Goal: Task Accomplishment & Management: Use online tool/utility

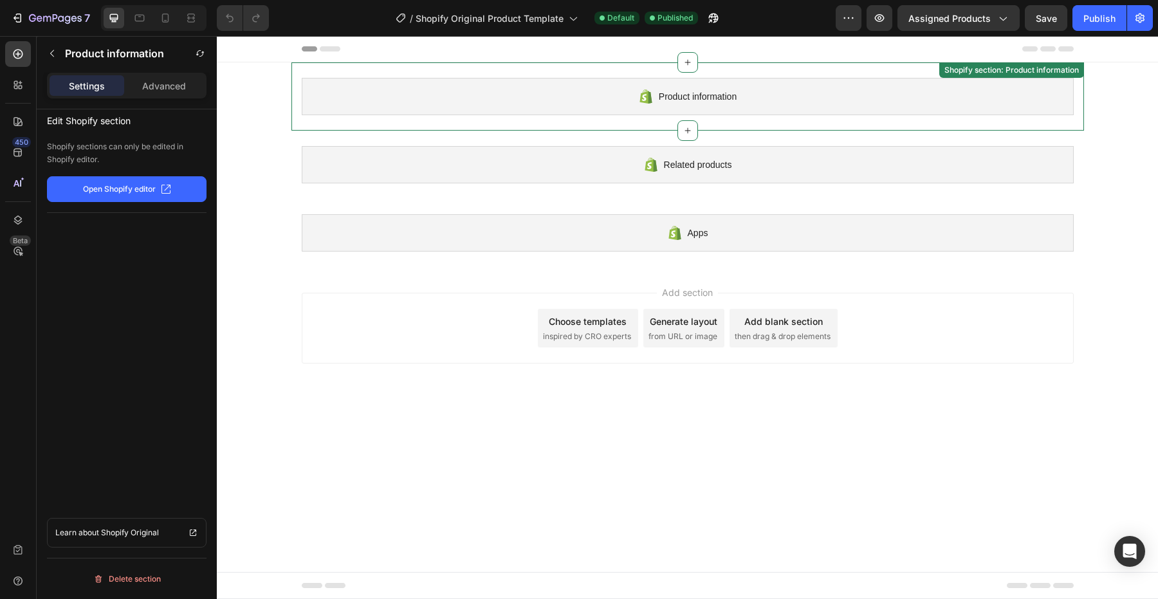
click at [834, 87] on div "Product information" at bounding box center [688, 96] width 772 height 37
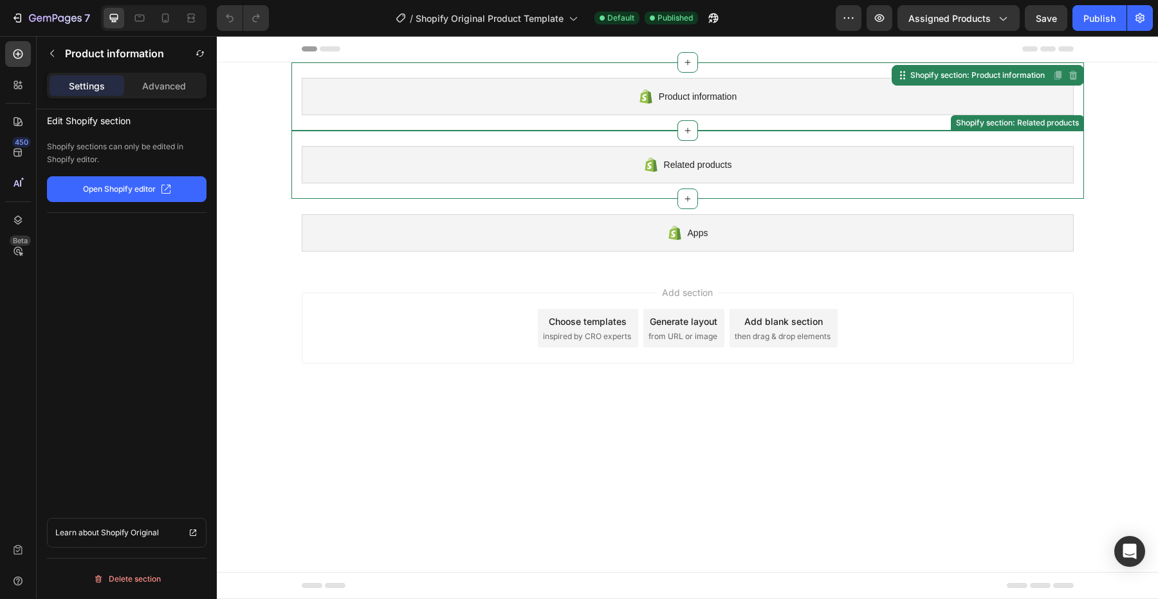
click at [568, 172] on div "Related products" at bounding box center [688, 164] width 772 height 37
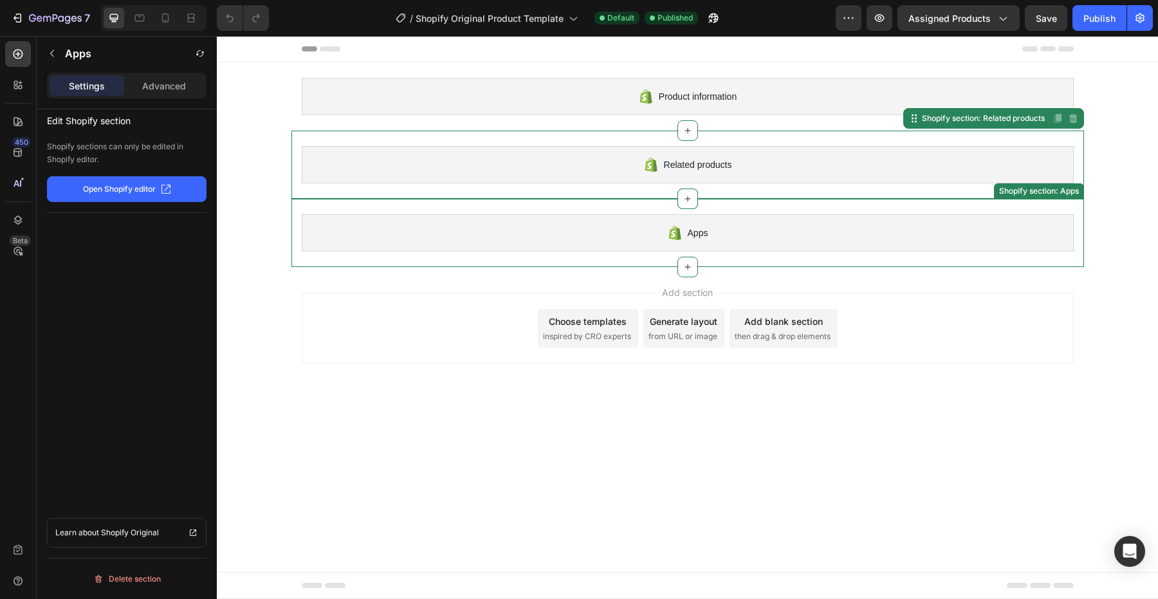
click at [504, 224] on div "Apps" at bounding box center [688, 232] width 772 height 37
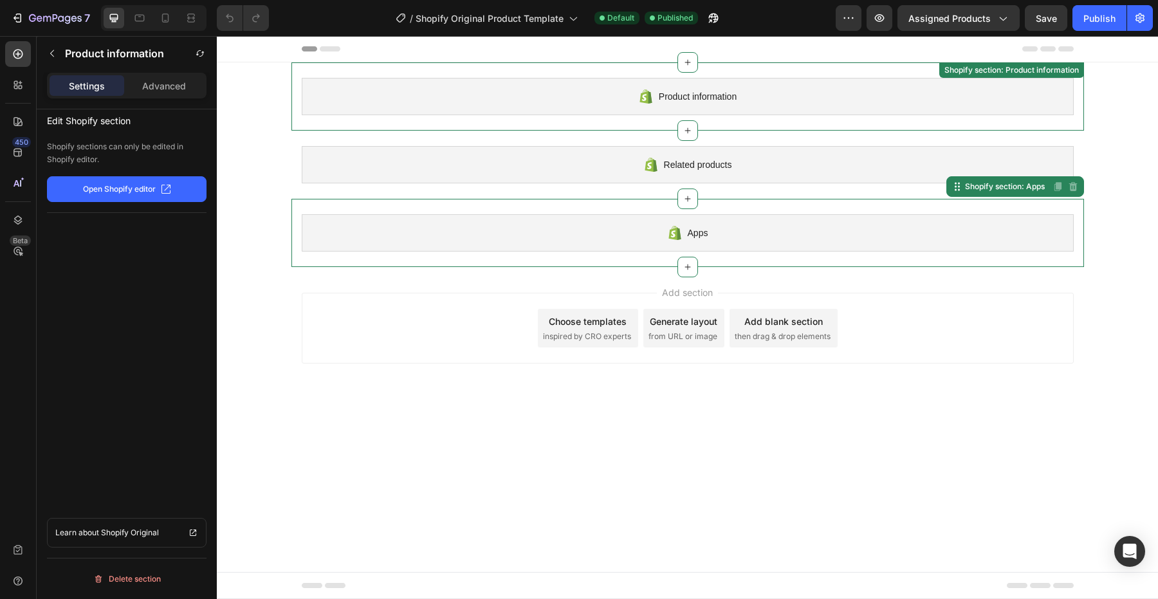
click at [481, 112] on div "Product information" at bounding box center [688, 96] width 772 height 37
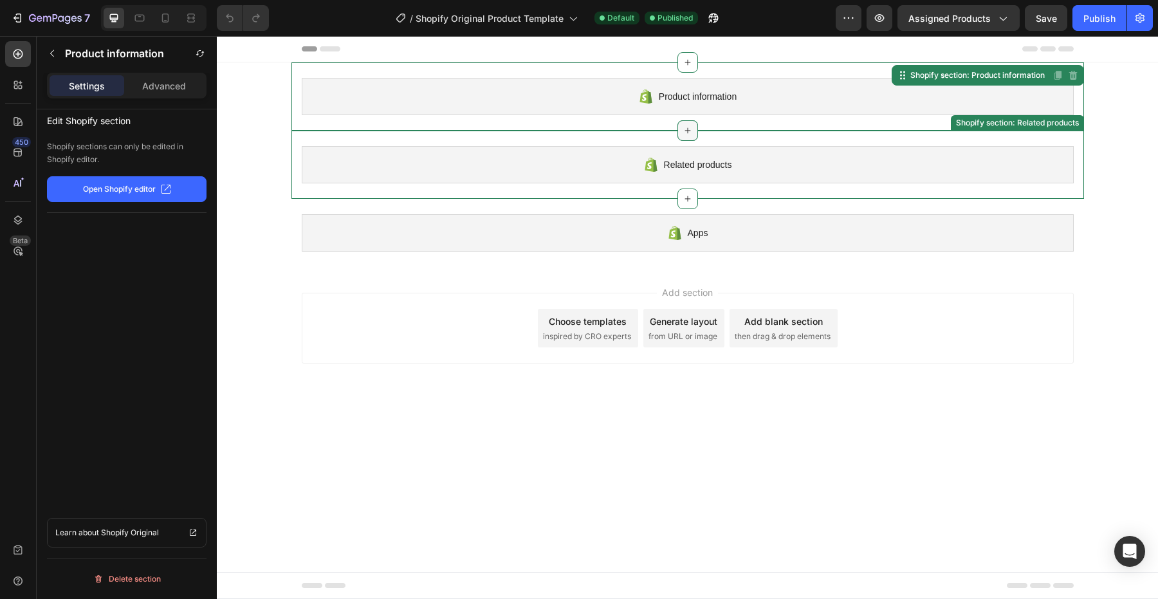
click at [686, 129] on icon at bounding box center [688, 130] width 10 height 10
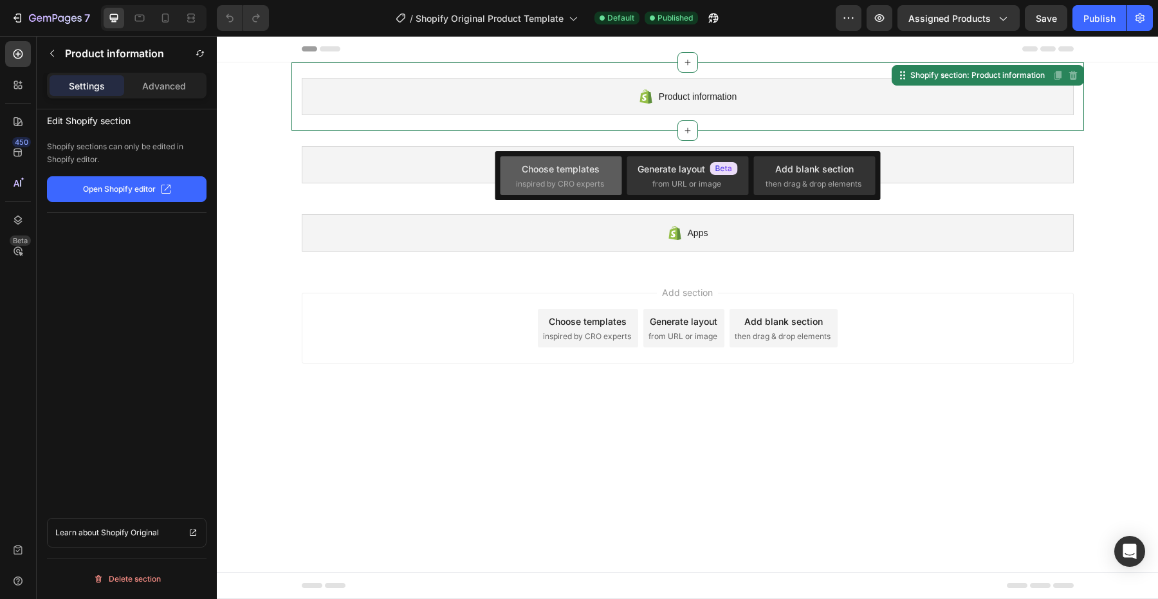
click at [600, 174] on div "Choose templates inspired by CRO experts" at bounding box center [561, 176] width 90 height 28
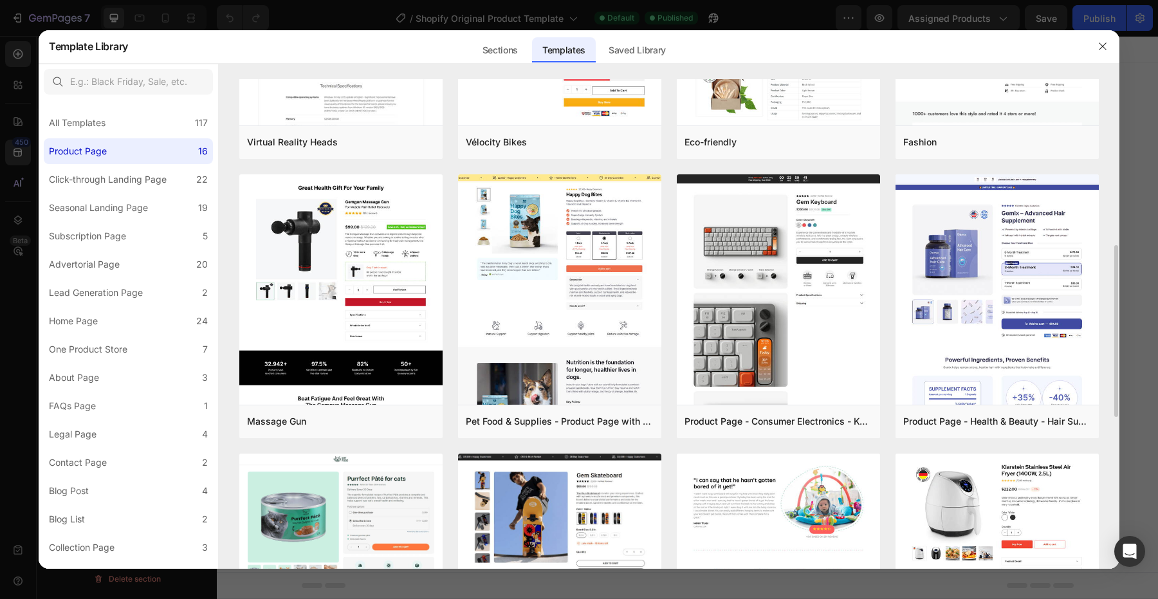
scroll to position [158, 0]
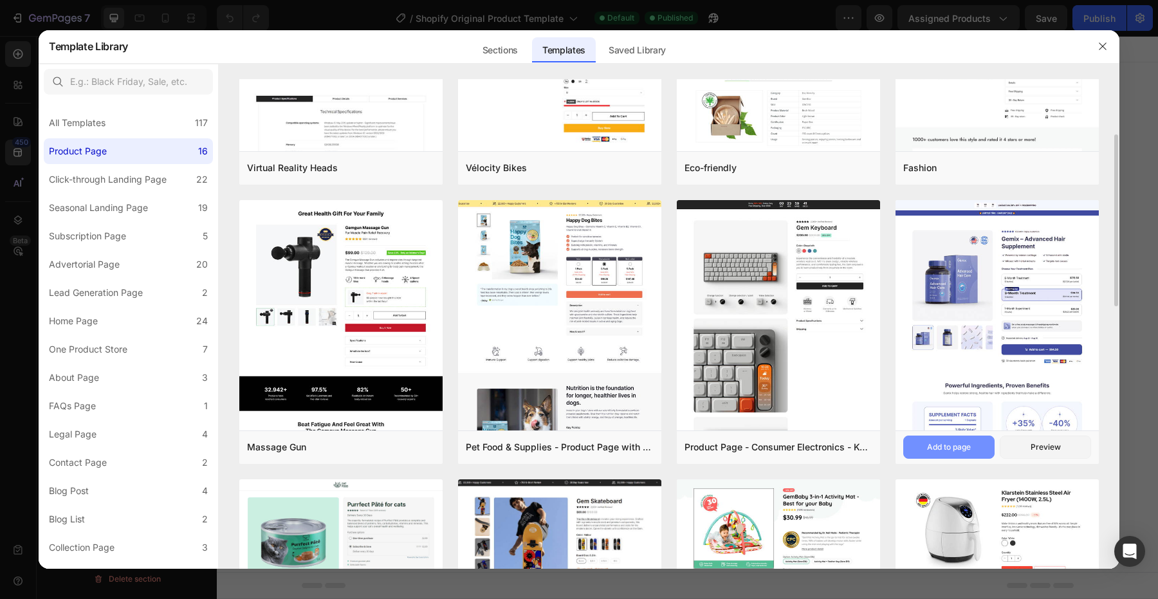
click at [969, 448] on div "Add to page" at bounding box center [949, 447] width 44 height 12
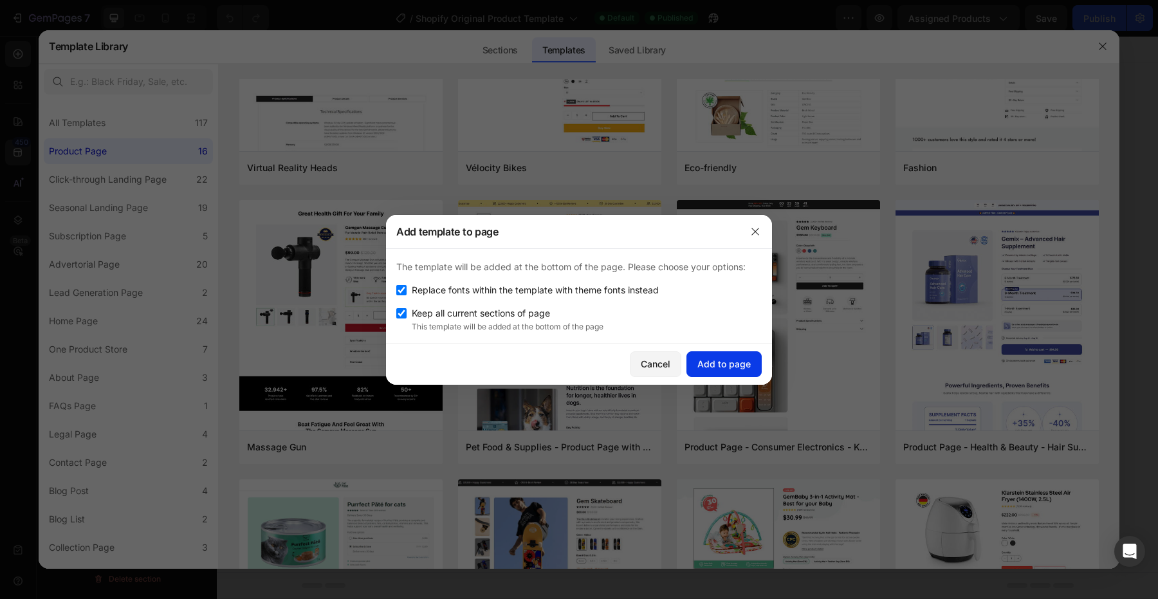
click at [722, 369] on div "Add to page" at bounding box center [723, 364] width 53 height 14
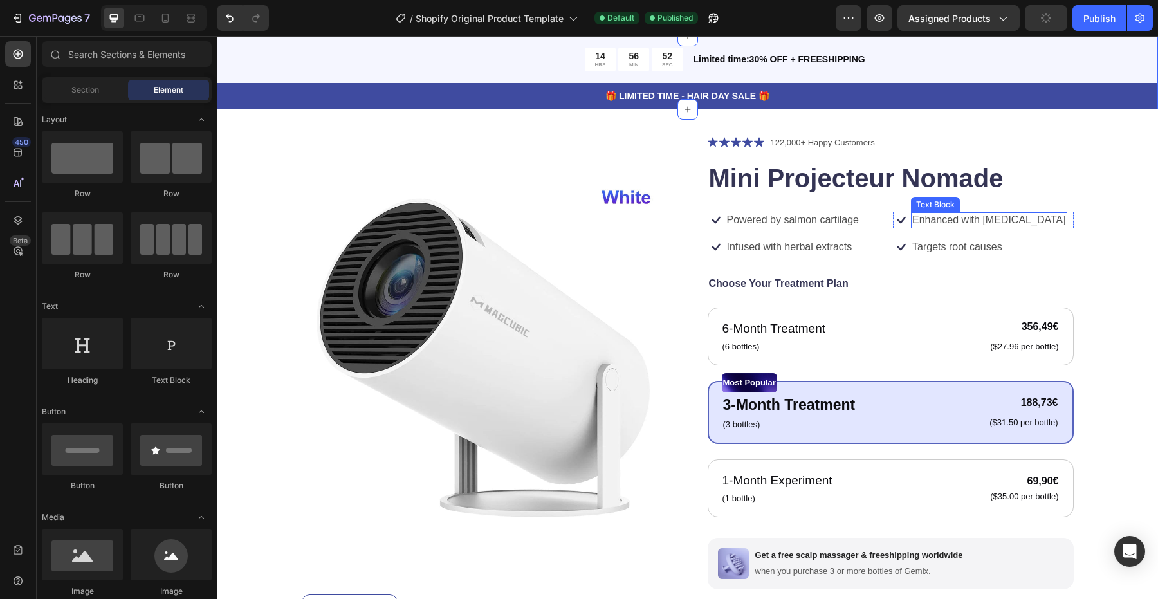
scroll to position [131, 0]
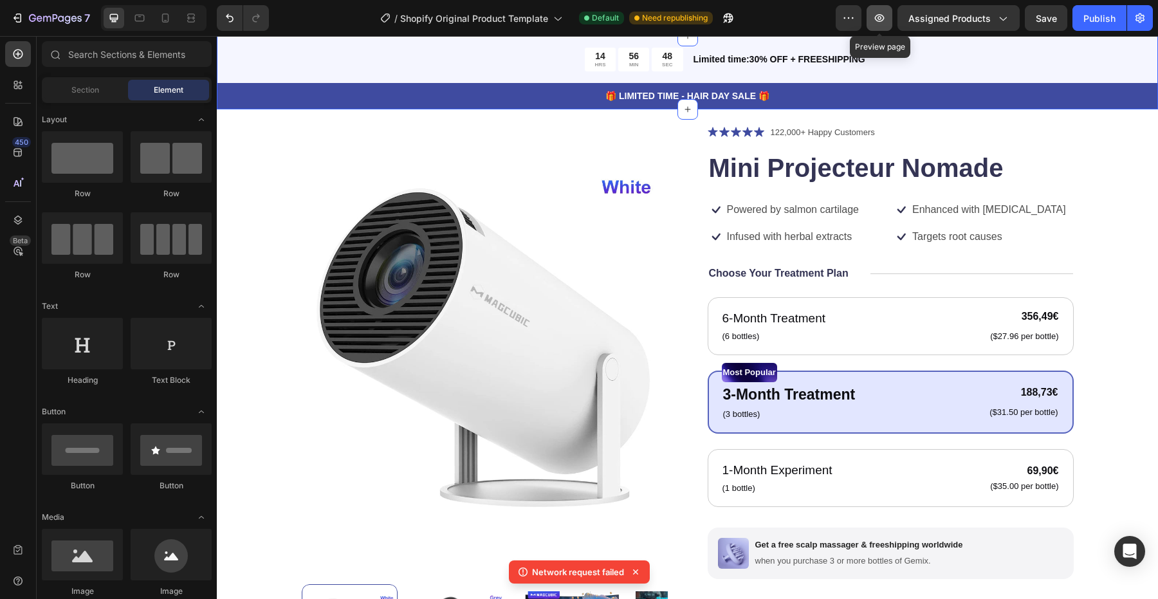
click at [872, 19] on button "button" at bounding box center [879, 18] width 26 height 26
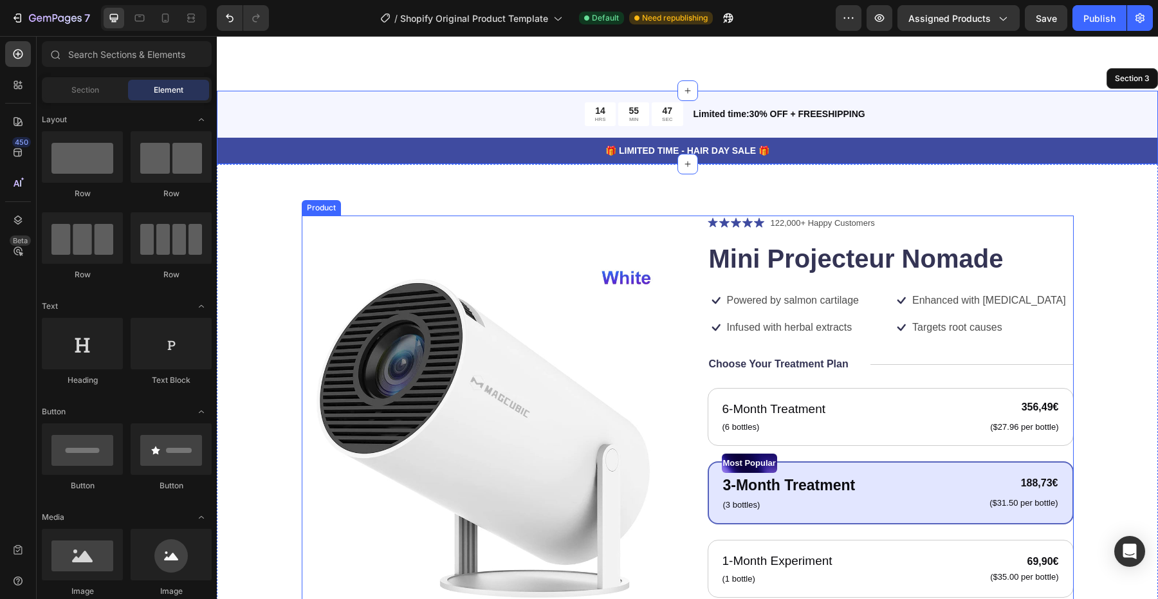
scroll to position [0, 0]
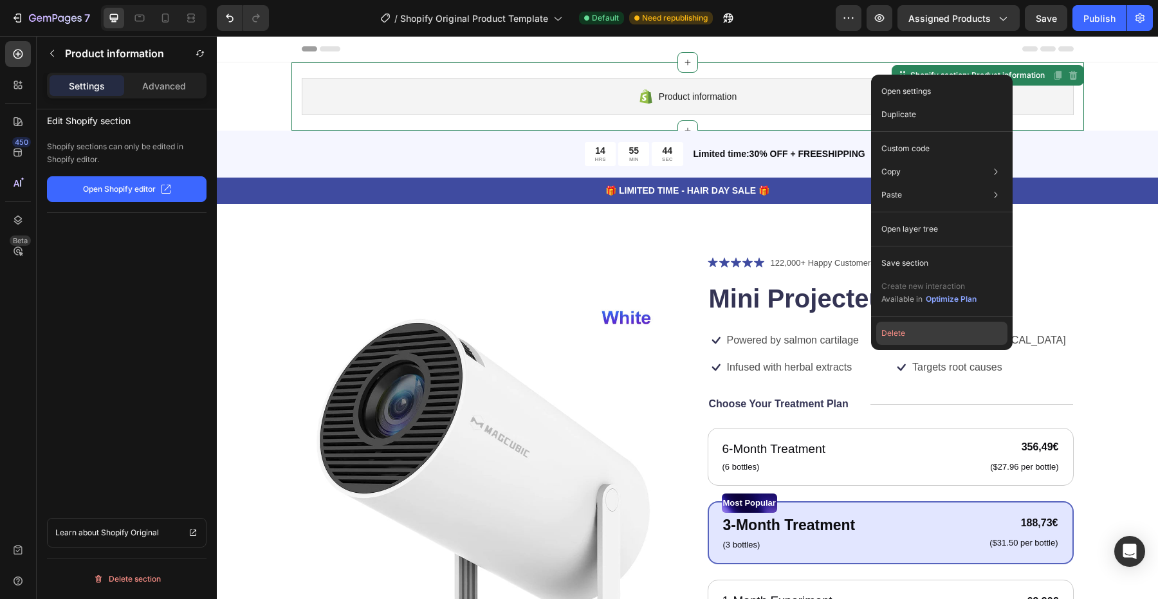
click at [894, 340] on button "Delete" at bounding box center [941, 333] width 131 height 23
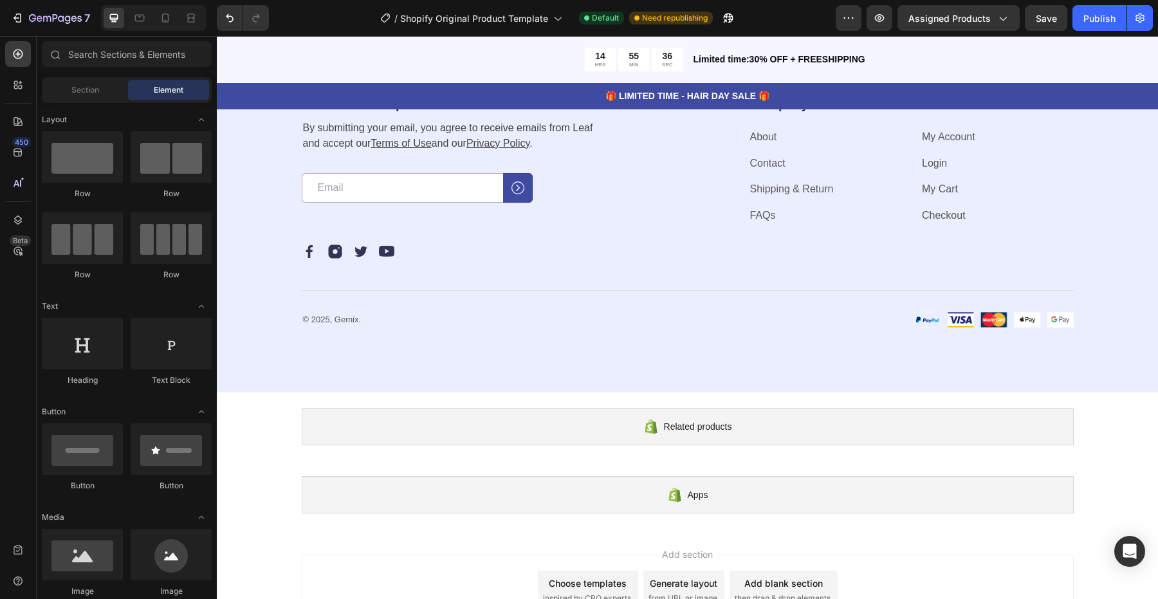
scroll to position [4417, 0]
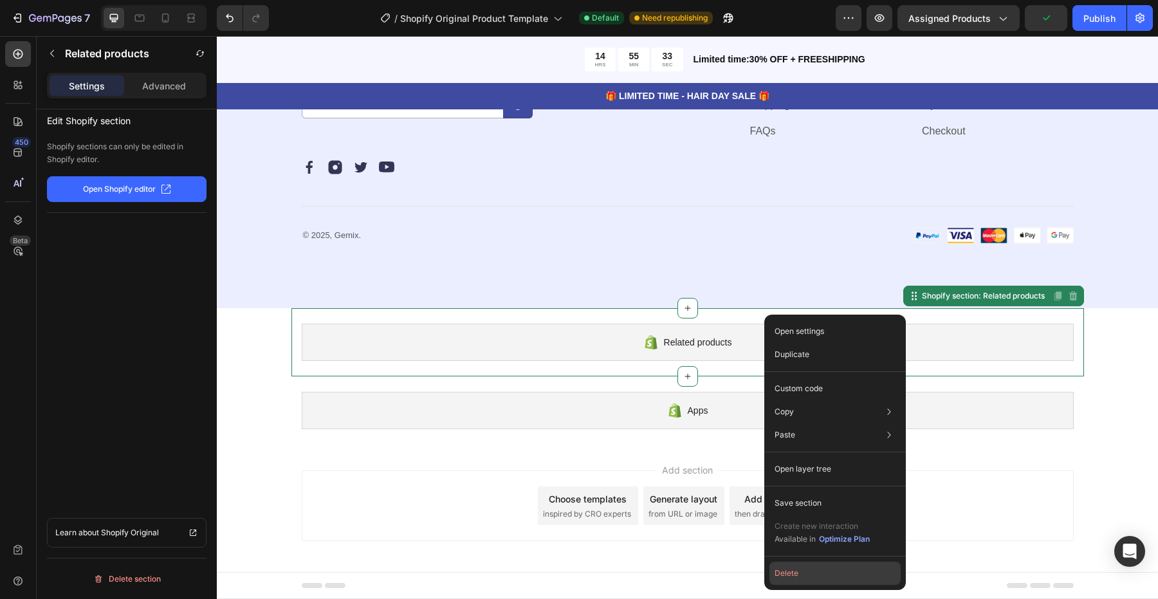
click at [791, 579] on button "Delete" at bounding box center [834, 573] width 131 height 23
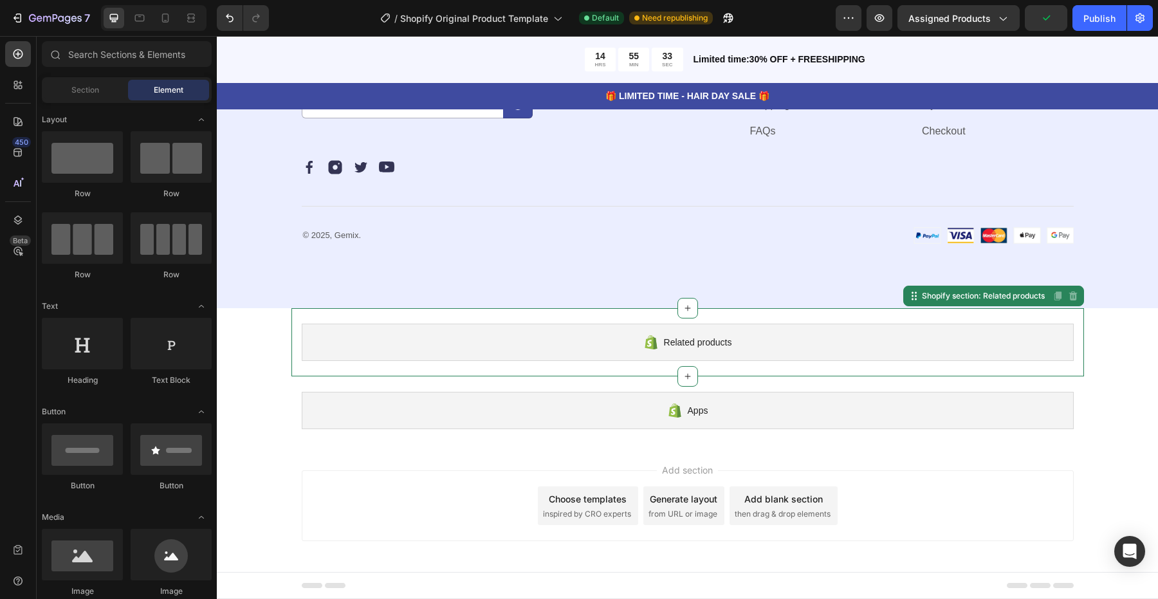
scroll to position [4349, 0]
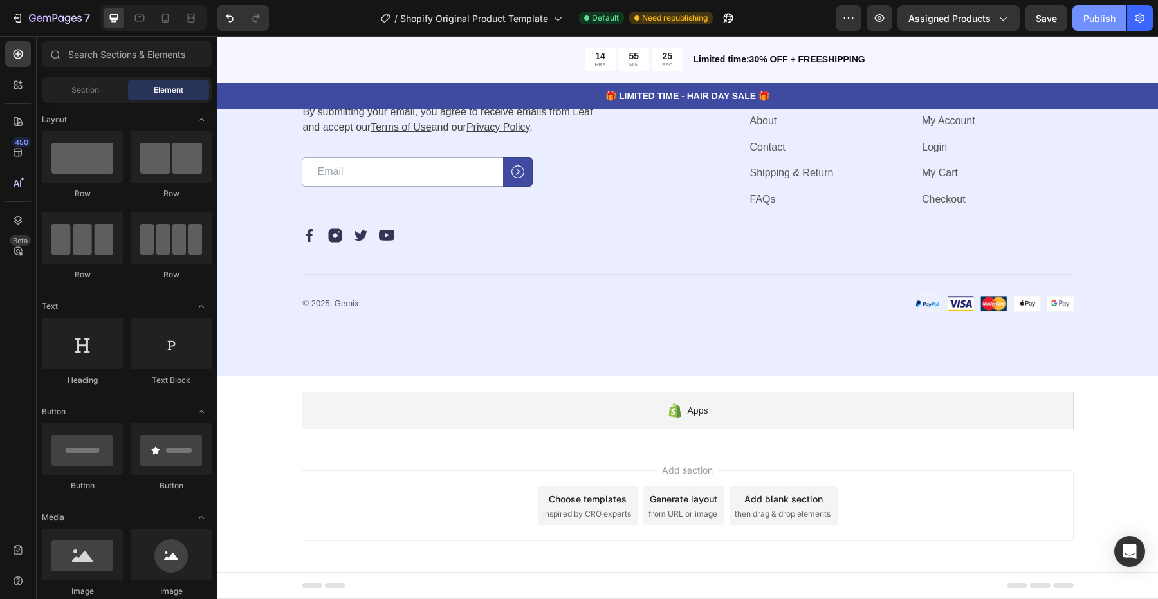
click at [1096, 17] on div "Publish" at bounding box center [1099, 19] width 32 height 14
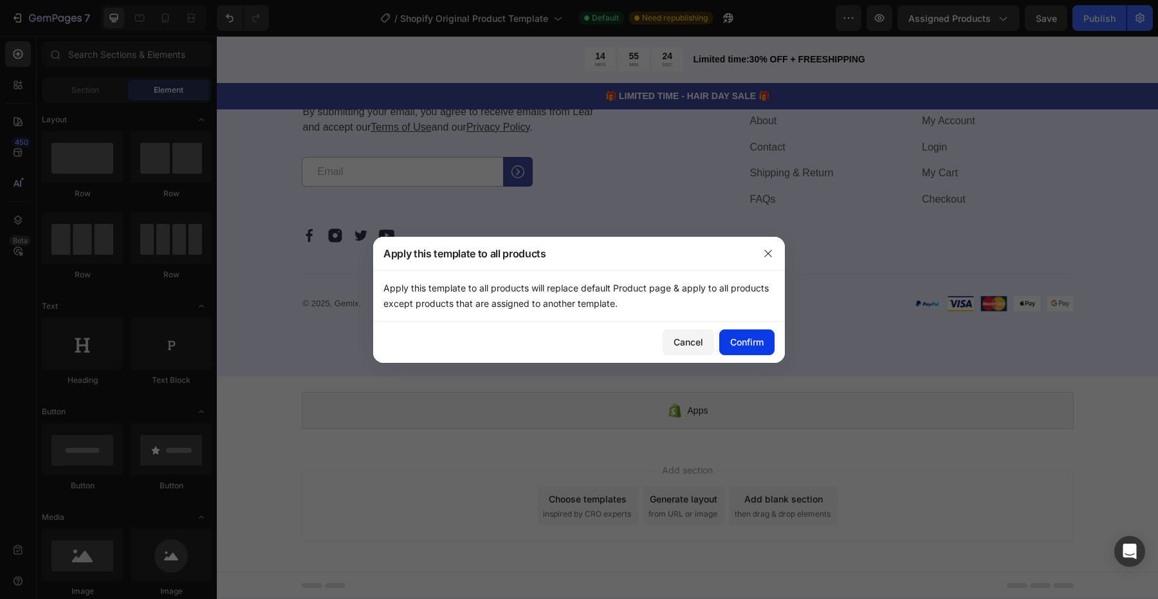
click at [748, 336] on div "Confirm" at bounding box center [746, 342] width 33 height 14
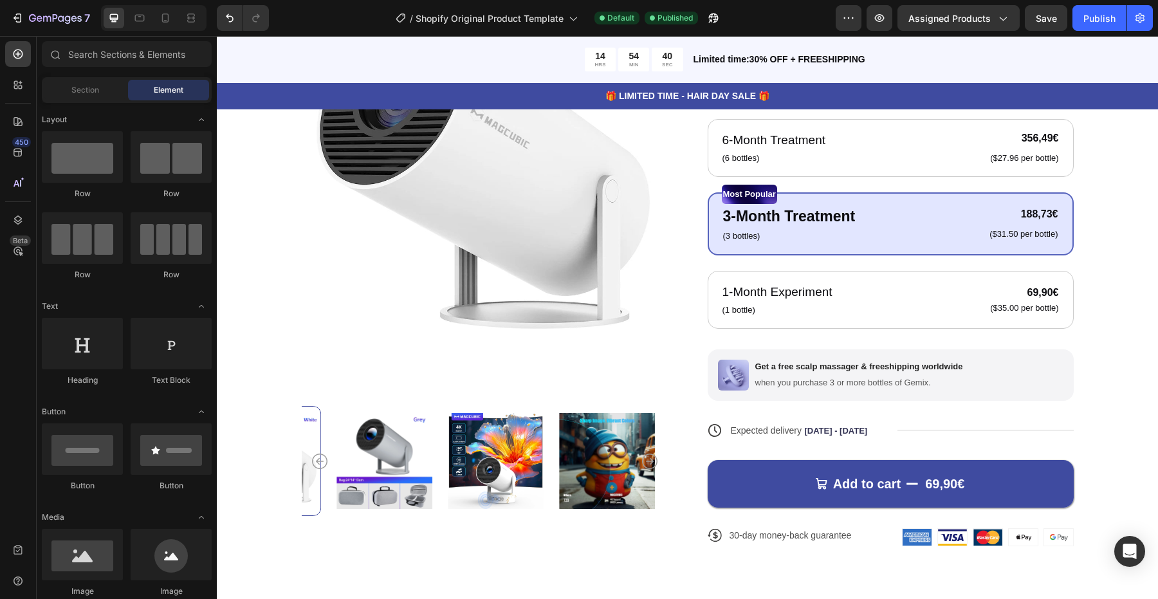
scroll to position [0, 0]
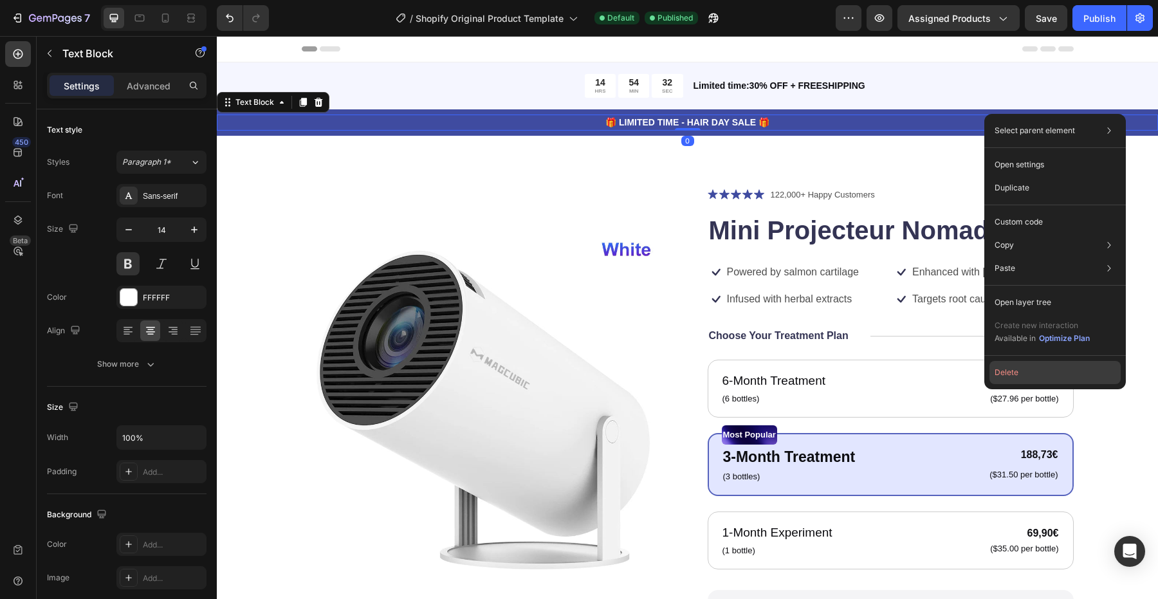
click at [1014, 376] on button "Delete" at bounding box center [1054, 372] width 131 height 23
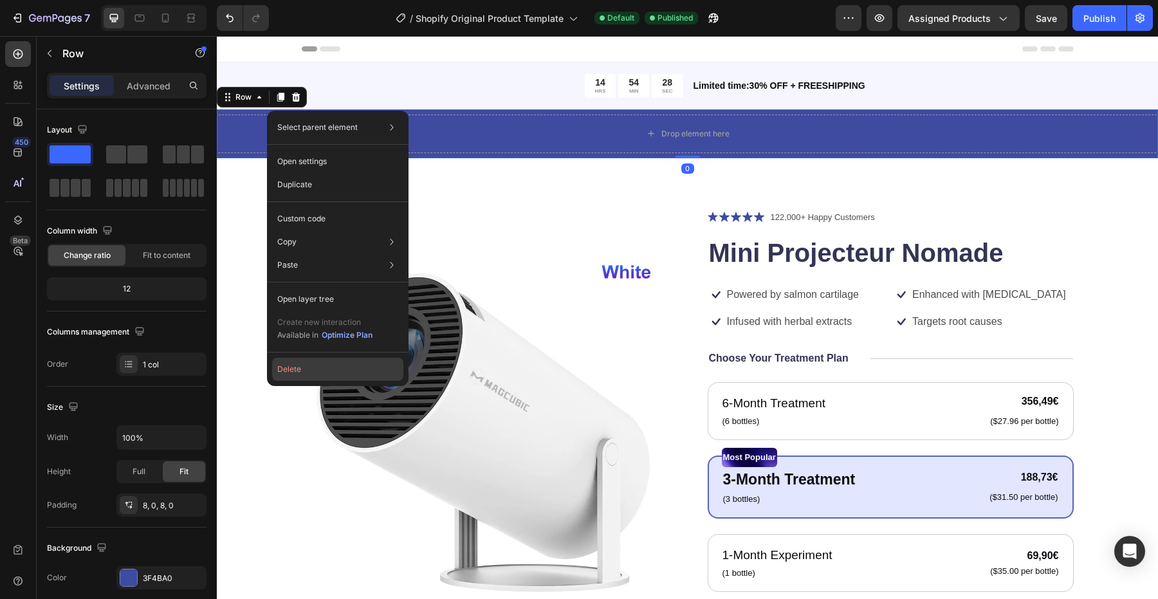
click at [285, 362] on button "Delete" at bounding box center [337, 369] width 131 height 23
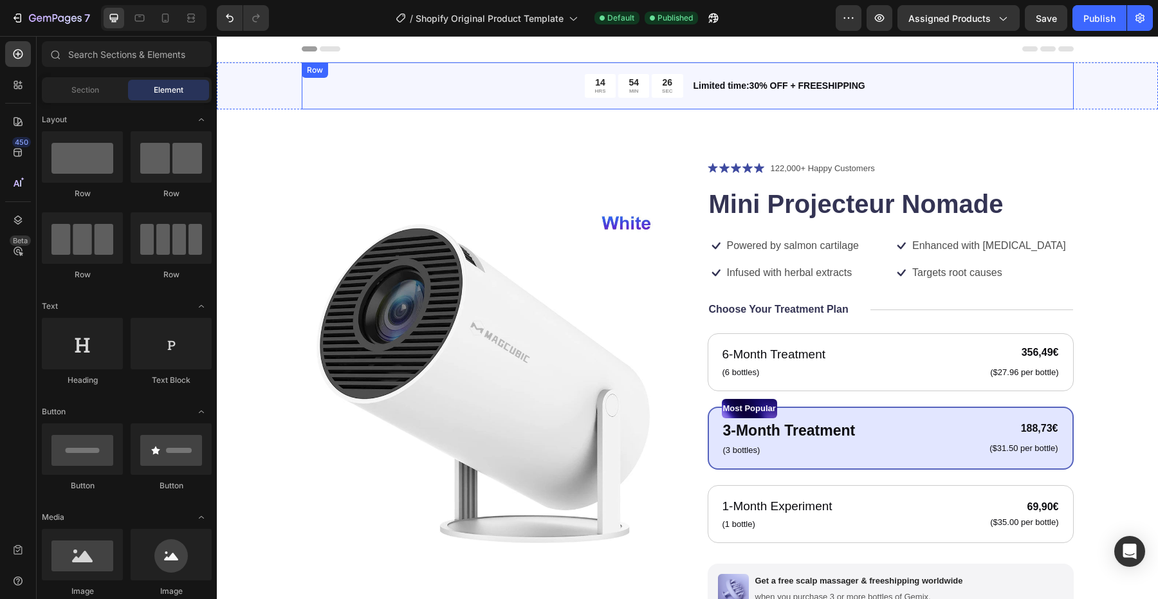
click at [421, 80] on div "14 HRS 54 MIN 26 SEC" at bounding box center [492, 86] width 381 height 24
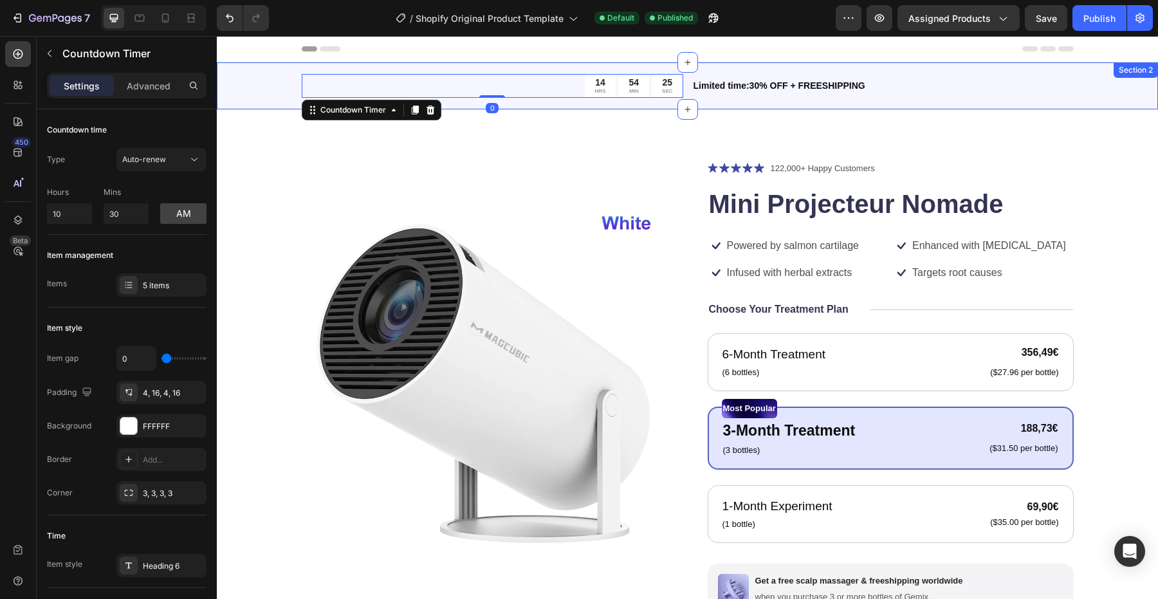
click at [265, 89] on div "14 HRS 54 MIN 25 SEC Countdown Timer 0 Limited time:30% OFF + FREESHIPPING Text…" at bounding box center [687, 85] width 941 height 47
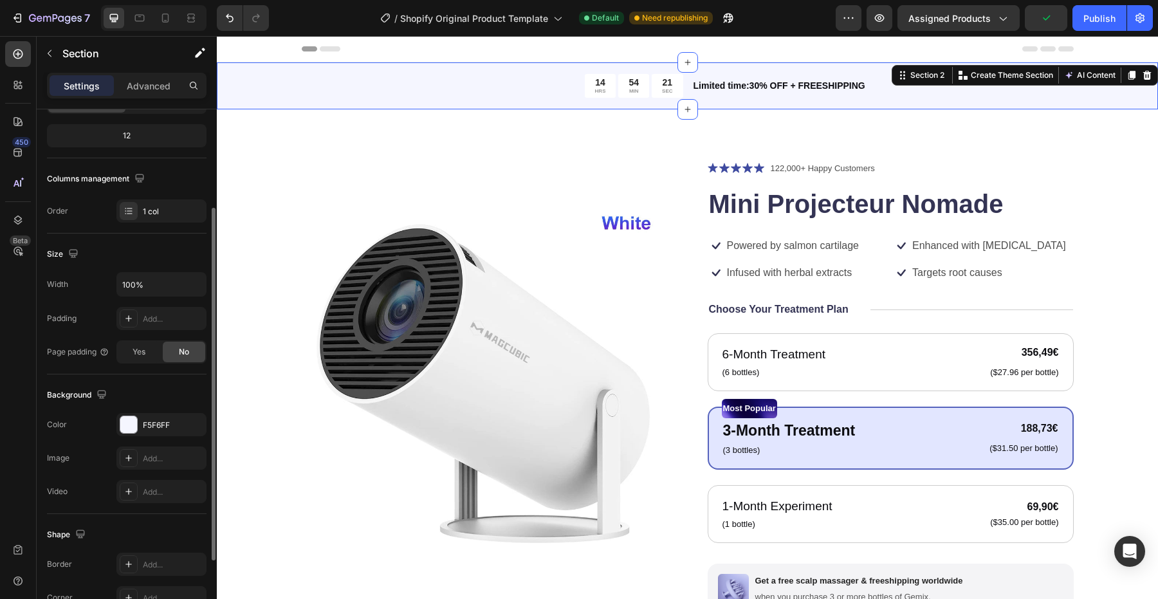
scroll to position [156, 0]
click at [131, 418] on div at bounding box center [128, 422] width 17 height 17
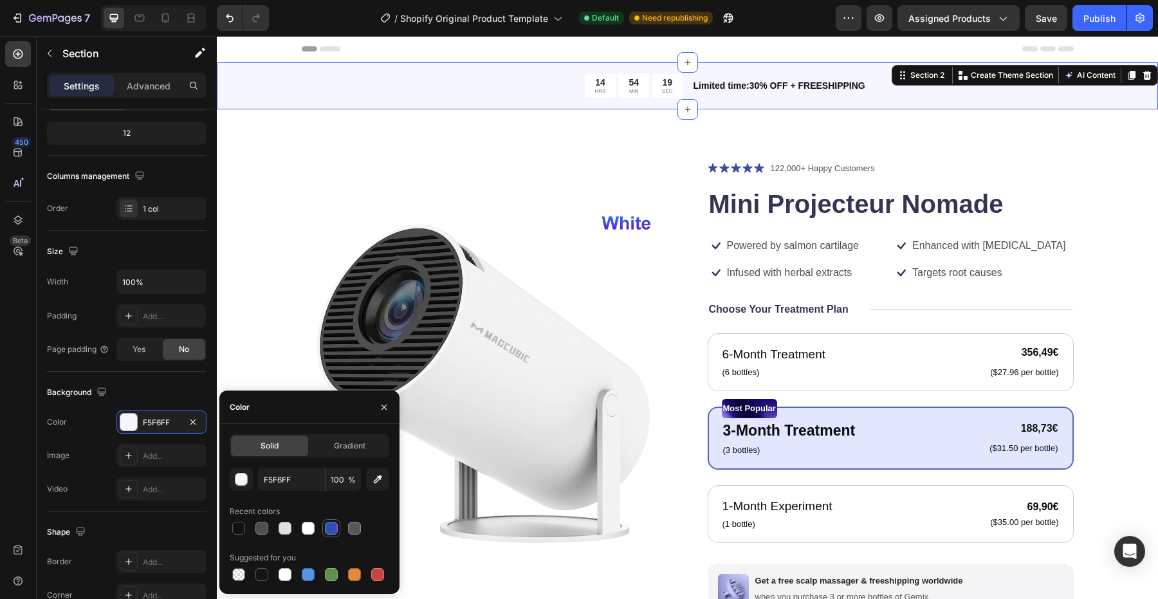
click at [328, 528] on div at bounding box center [331, 528] width 13 height 13
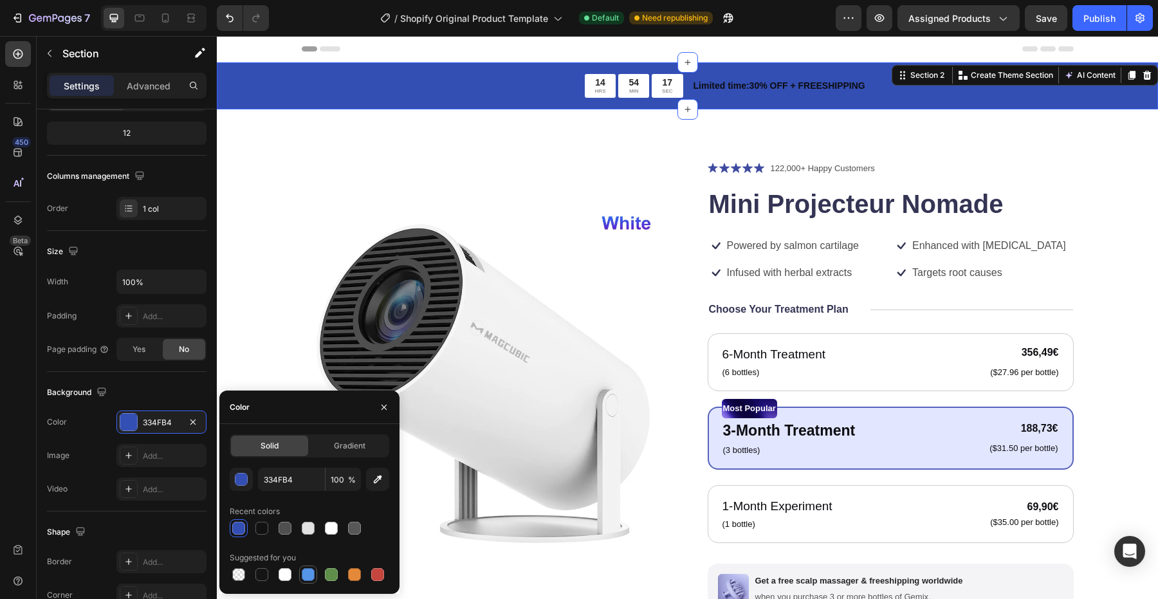
click at [311, 577] on div at bounding box center [308, 574] width 13 height 13
type input "5594E7"
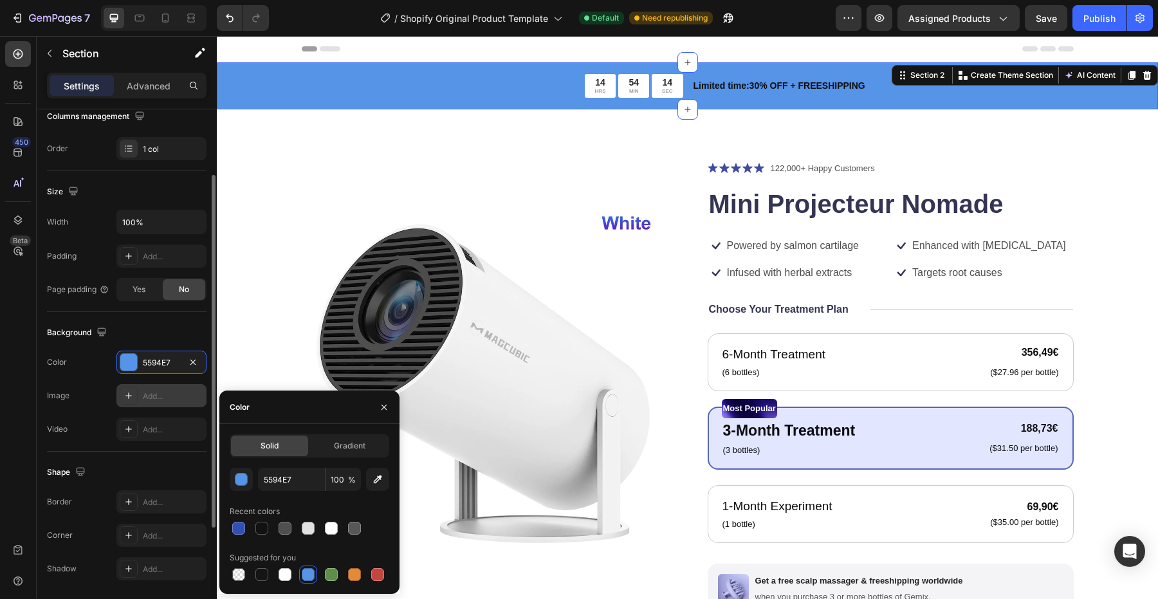
scroll to position [259, 0]
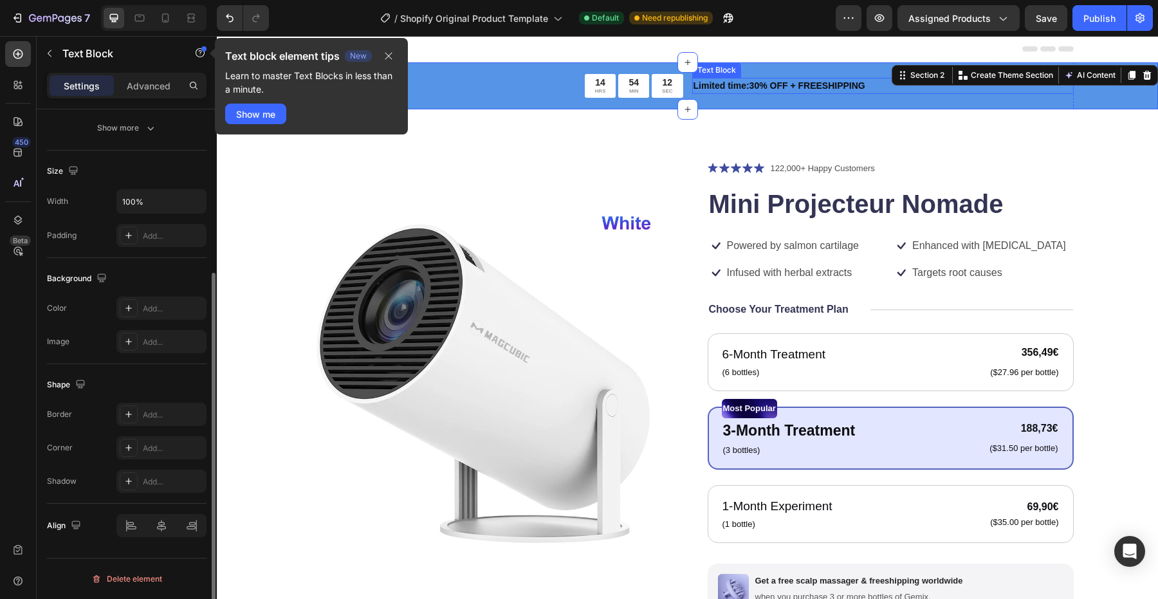
click at [748, 87] on p "Limited time:30% OFF + FREESHIPPING" at bounding box center [882, 86] width 379 height 14
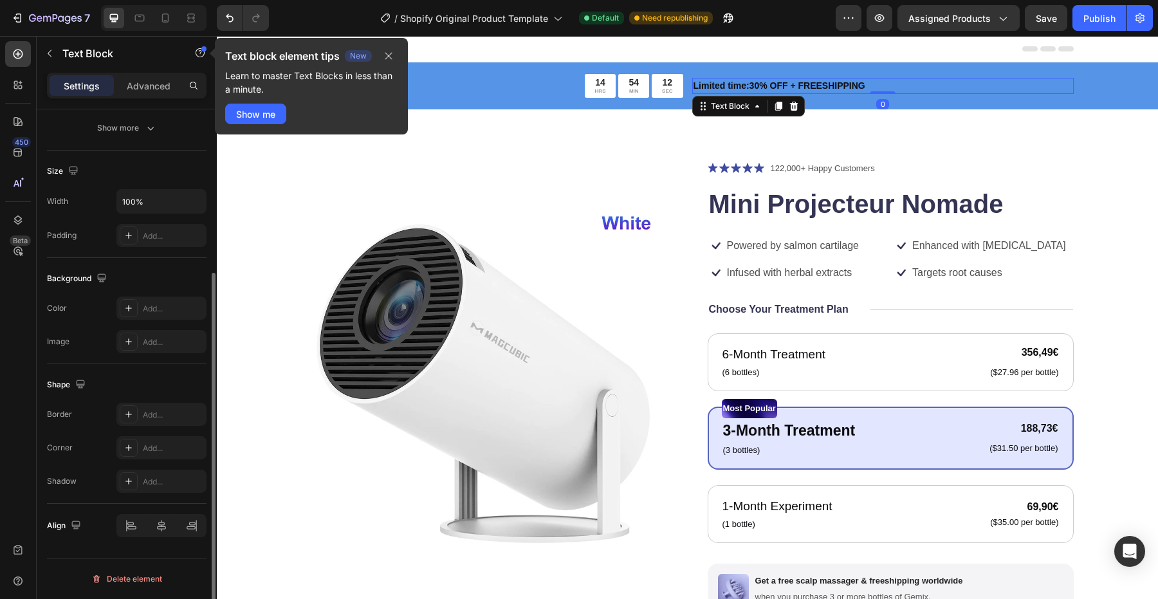
scroll to position [0, 0]
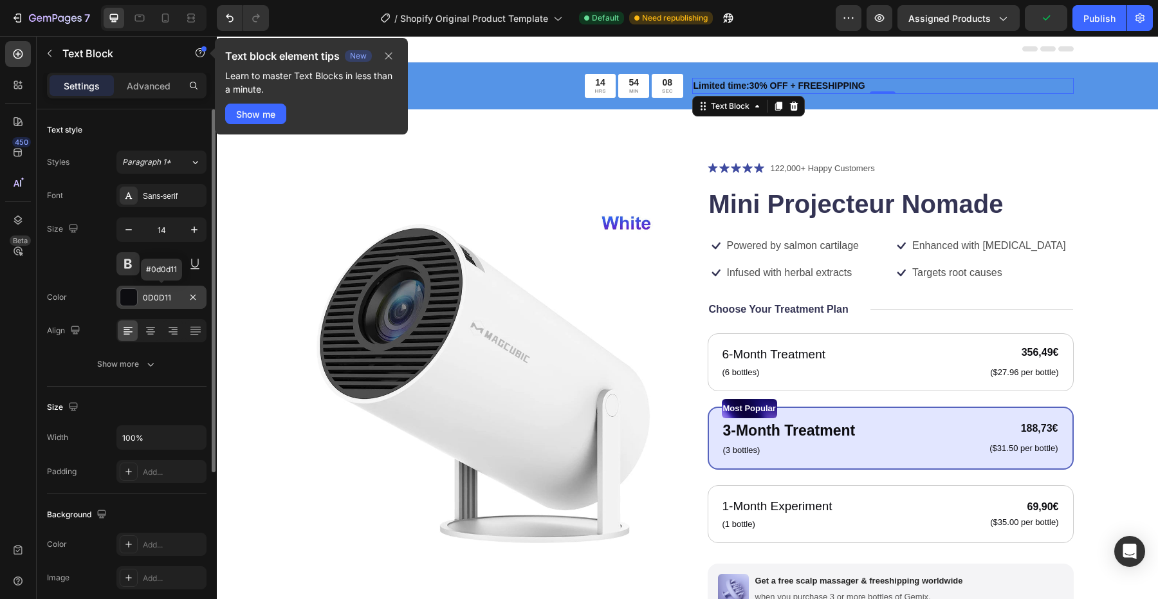
click at [132, 302] on div at bounding box center [128, 297] width 17 height 17
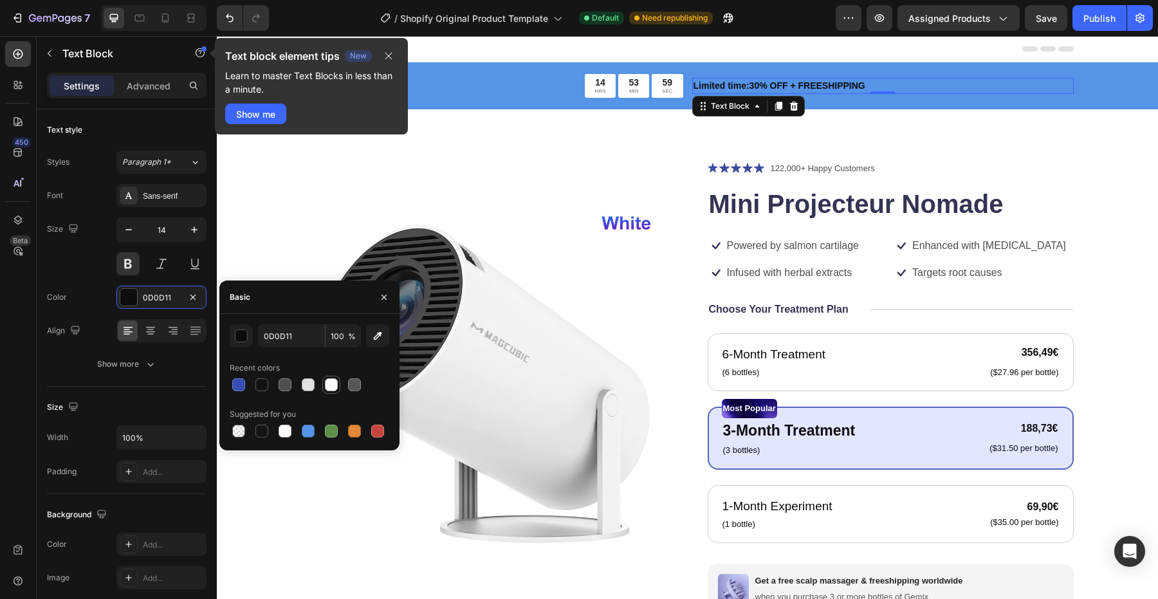
click at [333, 383] on div at bounding box center [331, 384] width 13 height 13
type input "FFFFFF"
click at [385, 295] on icon "button" at bounding box center [383, 296] width 5 height 5
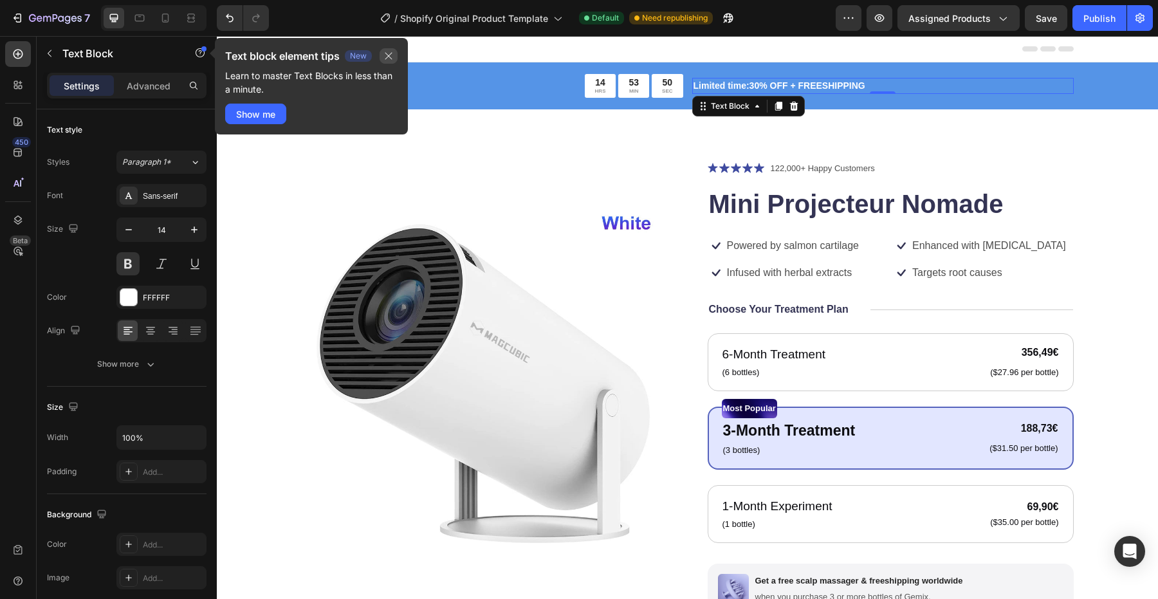
click at [392, 53] on icon "button" at bounding box center [388, 56] width 10 height 10
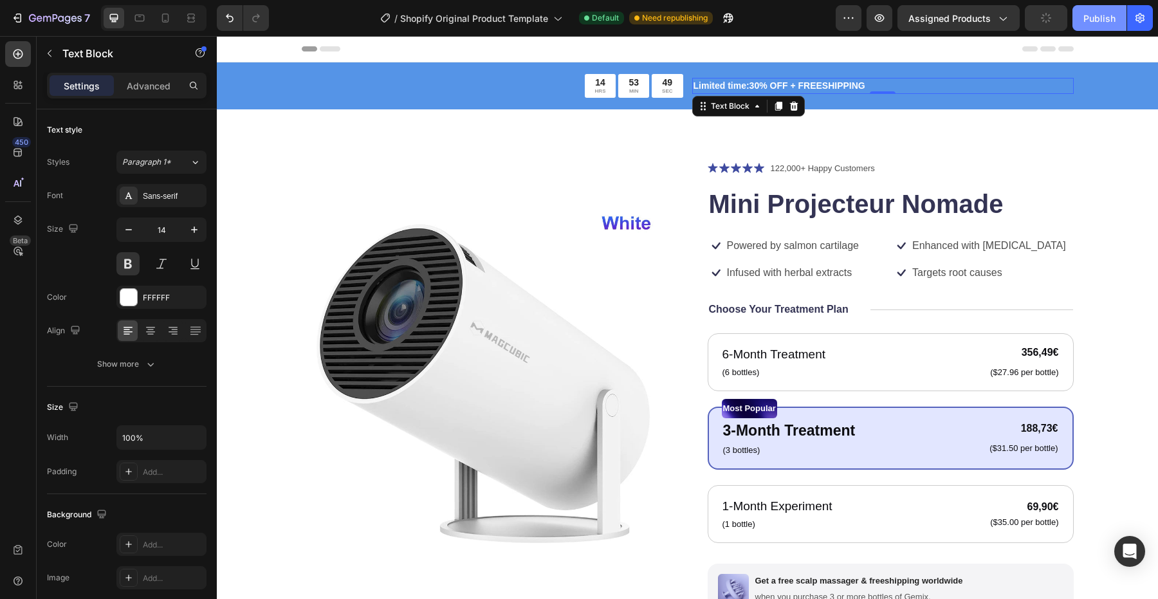
click at [1099, 22] on div "Publish" at bounding box center [1099, 19] width 32 height 14
